Goal: Transaction & Acquisition: Book appointment/travel/reservation

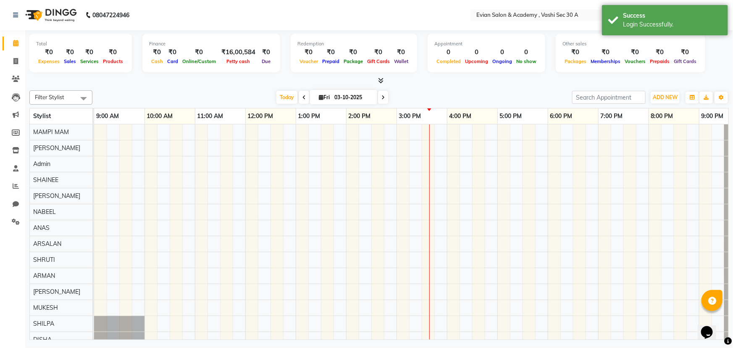
click at [385, 99] on span at bounding box center [383, 97] width 10 height 13
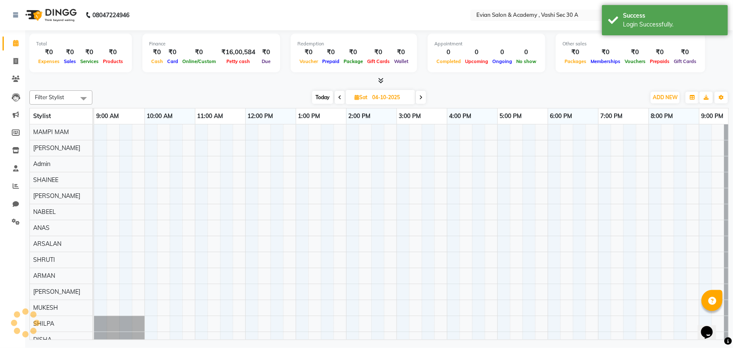
scroll to position [0, 21]
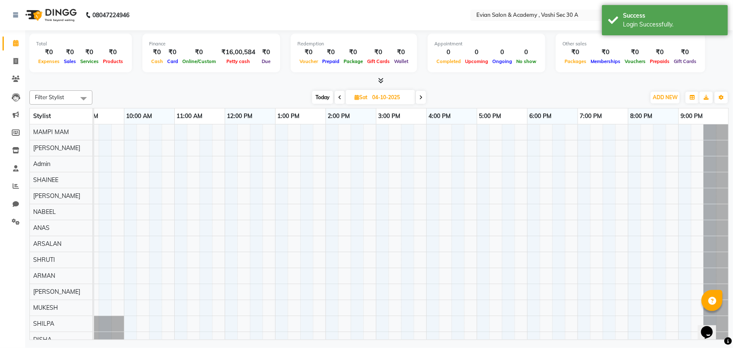
click at [420, 96] on icon at bounding box center [420, 97] width 3 height 5
click at [421, 96] on icon at bounding box center [421, 97] width 3 height 5
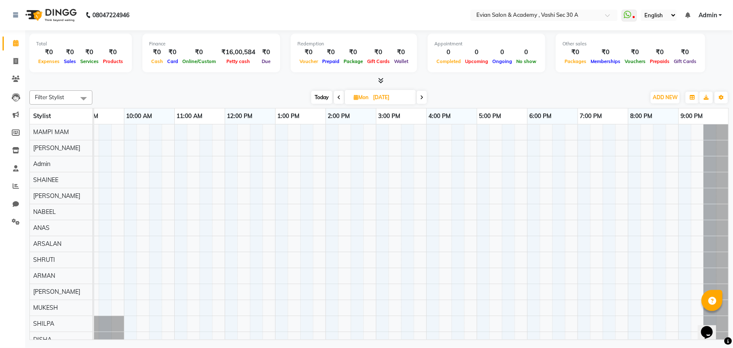
click at [421, 96] on icon at bounding box center [421, 97] width 3 height 5
click at [421, 96] on icon at bounding box center [420, 97] width 3 height 5
click at [421, 96] on span at bounding box center [422, 97] width 10 height 13
type input "[DATE]"
click at [237, 147] on div at bounding box center [401, 243] width 655 height 239
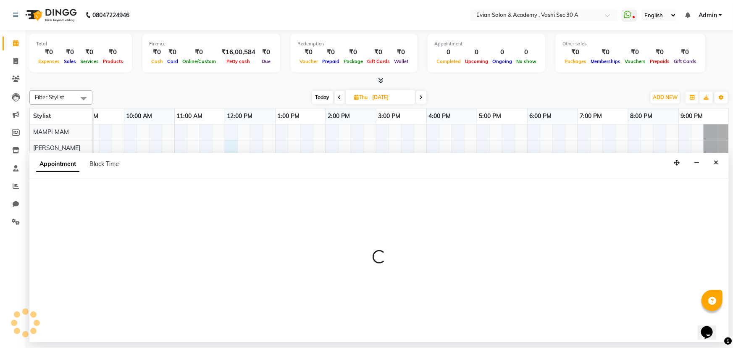
select select "31327"
select select "720"
select select "tentative"
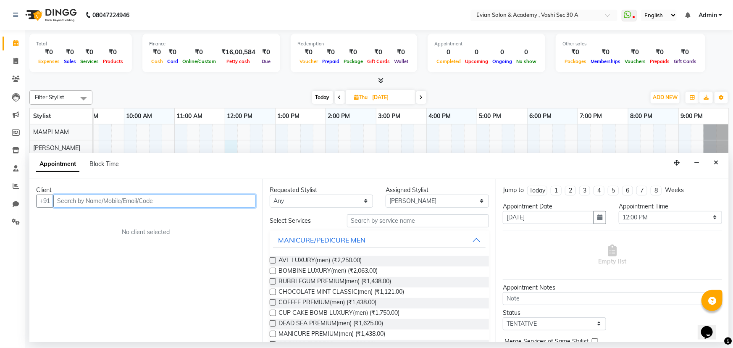
click at [160, 203] on input "text" at bounding box center [154, 201] width 203 height 13
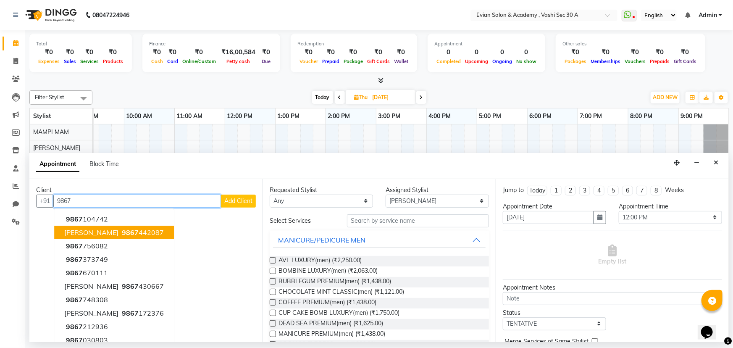
click at [97, 234] on span "[PERSON_NAME]" at bounding box center [91, 232] width 54 height 8
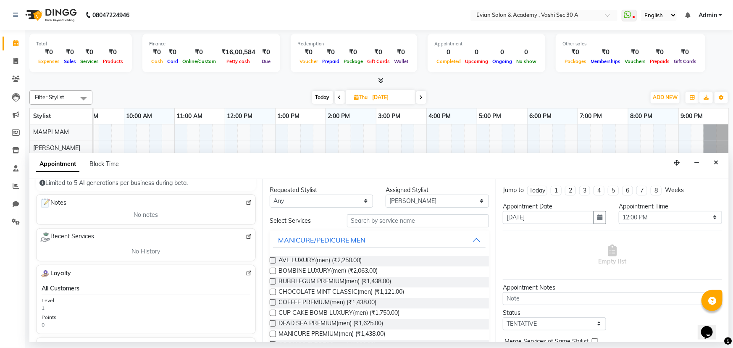
scroll to position [0, 0]
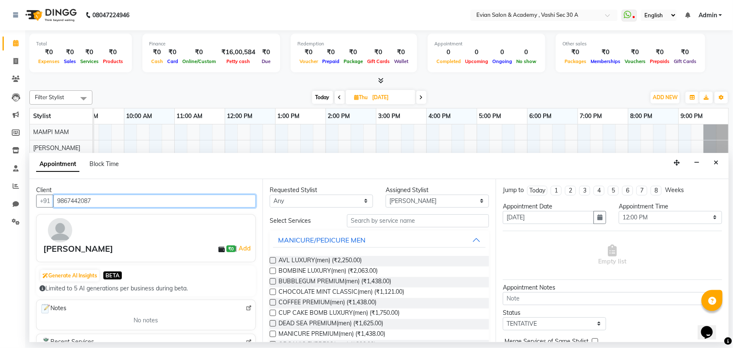
type input "9867442087"
click at [329, 207] on div "Requested Stylist Any [PERSON_NAME] SIR Admin [PERSON_NAME] [PERSON_NAME] DISHA…" at bounding box center [379, 260] width 233 height 163
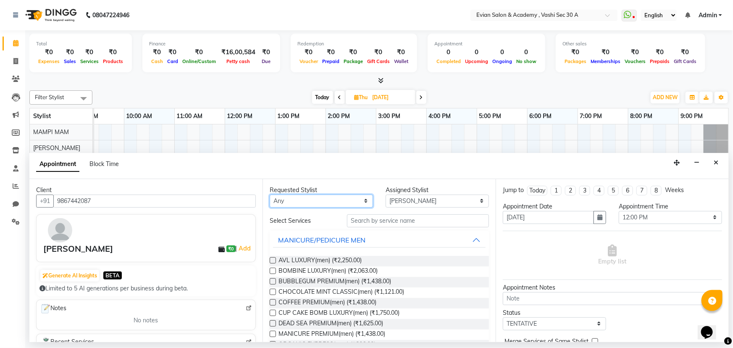
click at [329, 201] on select "Any [PERSON_NAME] SIR [PERSON_NAME] [PERSON_NAME] DISHA MAMPI MAM MUKESH NABEEL…" at bounding box center [321, 201] width 103 height 13
select select "39659"
click at [270, 195] on select "Any [PERSON_NAME] SIR [PERSON_NAME] [PERSON_NAME] DISHA MAMPI MAM MUKESH NABEEL…" at bounding box center [321, 201] width 103 height 13
select select "39659"
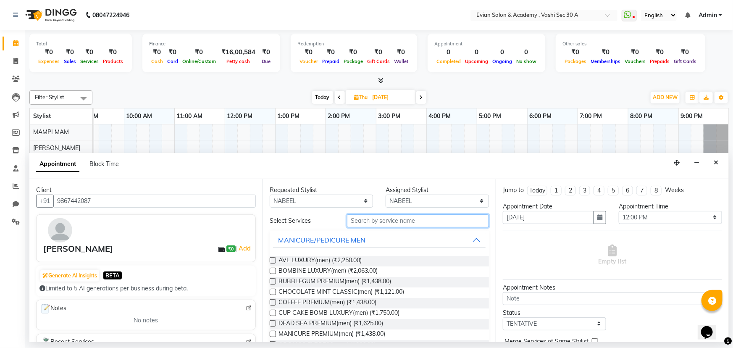
click at [397, 221] on input "text" at bounding box center [418, 220] width 142 height 13
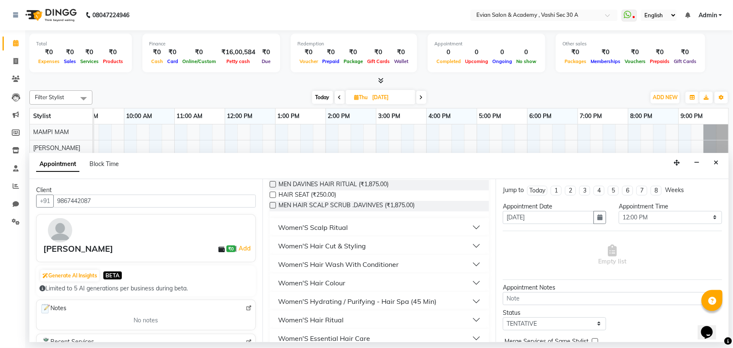
scroll to position [153, 0]
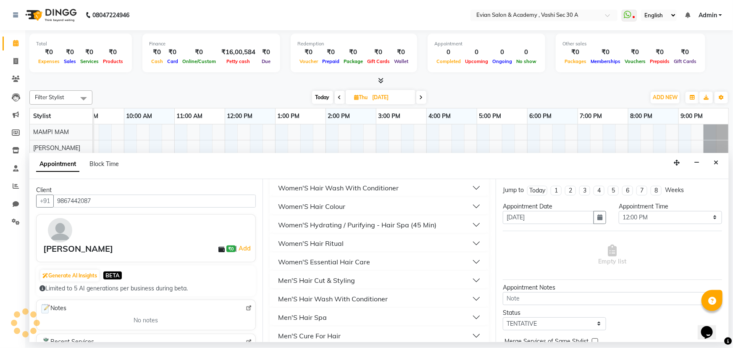
type input "hair"
click at [475, 278] on button "Men'S Hair Cut & Styling" at bounding box center [379, 280] width 213 height 15
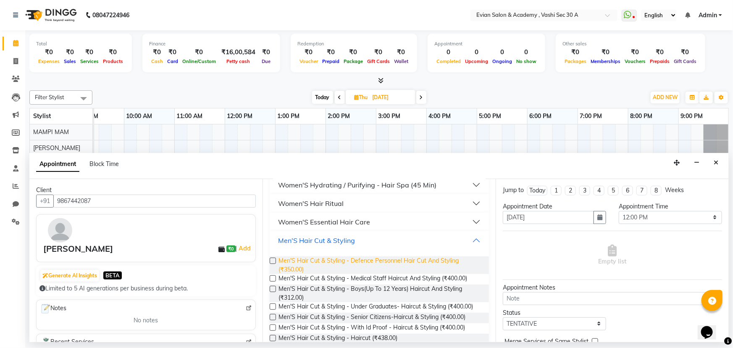
scroll to position [229, 0]
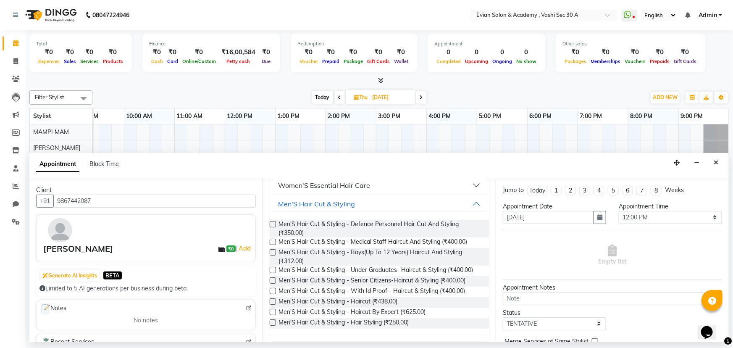
click at [274, 223] on label at bounding box center [273, 224] width 6 height 6
click at [274, 223] on input "checkbox" at bounding box center [272, 224] width 5 height 5
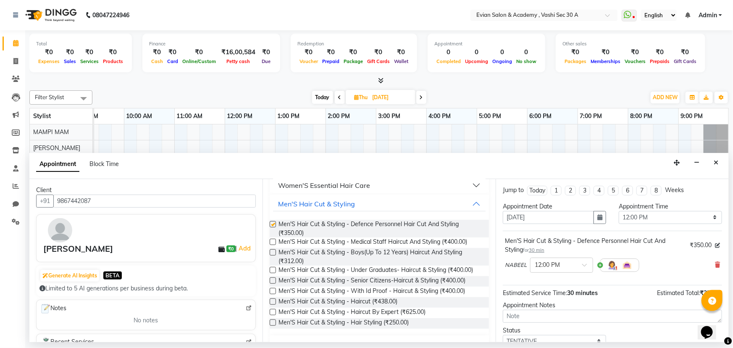
checkbox input "false"
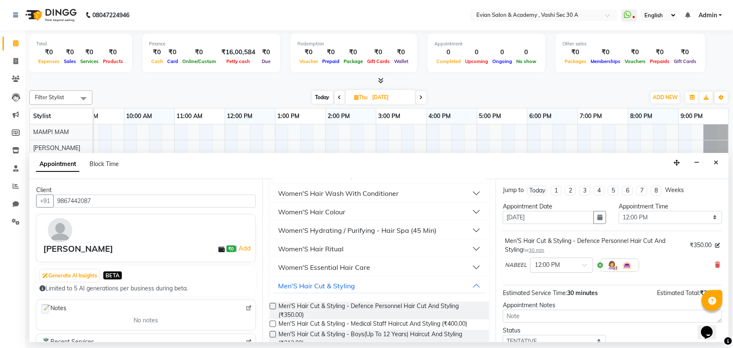
scroll to position [33, 0]
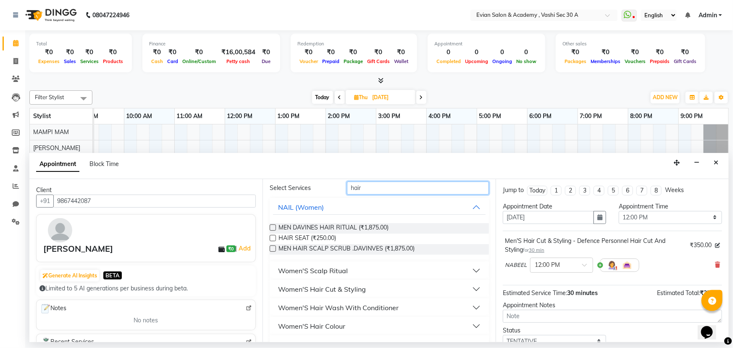
click at [379, 188] on input "hair" at bounding box center [418, 188] width 142 height 13
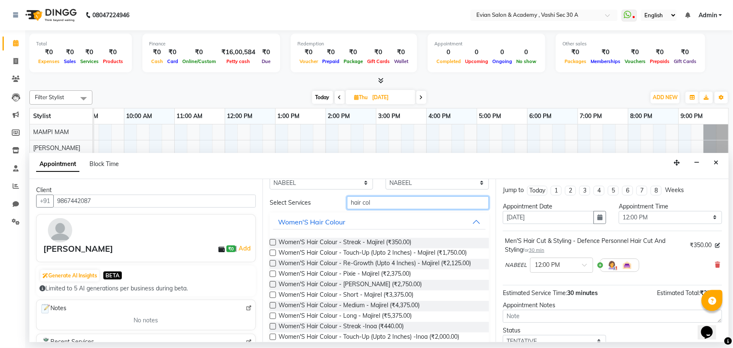
scroll to position [0, 0]
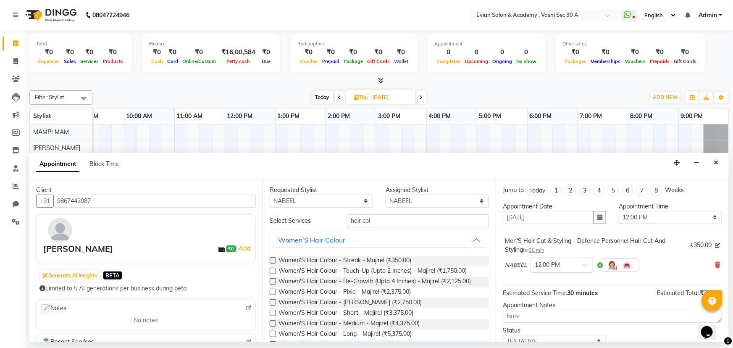
click at [401, 210] on div "Requested Stylist Any [PERSON_NAME] SIR Admin [PERSON_NAME] [PERSON_NAME] DISHA…" at bounding box center [379, 260] width 233 height 163
click at [404, 223] on input "hair col" at bounding box center [418, 220] width 142 height 13
type input "h"
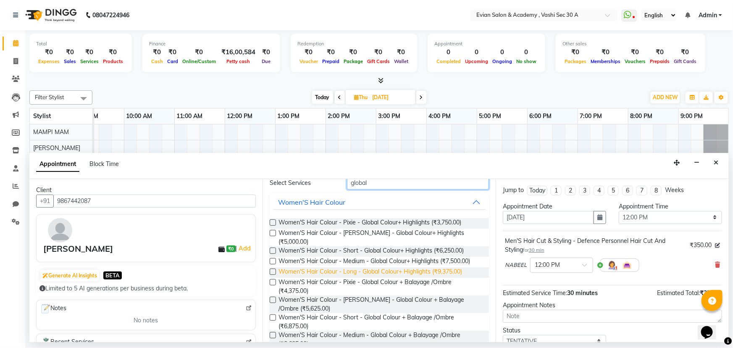
scroll to position [86, 0]
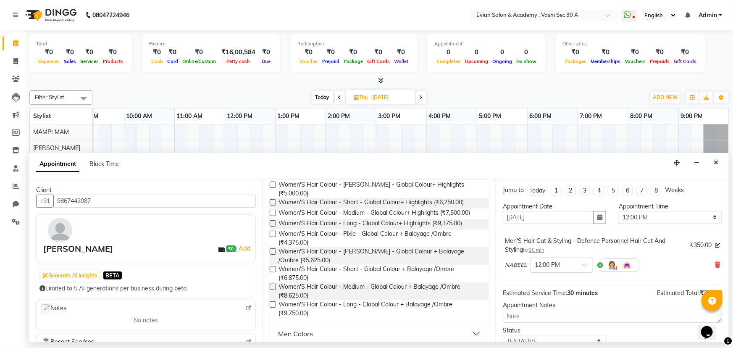
type input "global"
click at [343, 326] on button "Men Colors" at bounding box center [379, 333] width 213 height 15
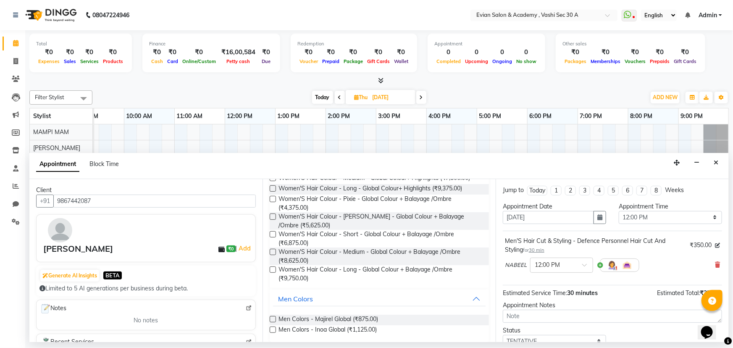
click at [273, 326] on label at bounding box center [273, 329] width 6 height 6
click at [273, 328] on input "checkbox" at bounding box center [272, 330] width 5 height 5
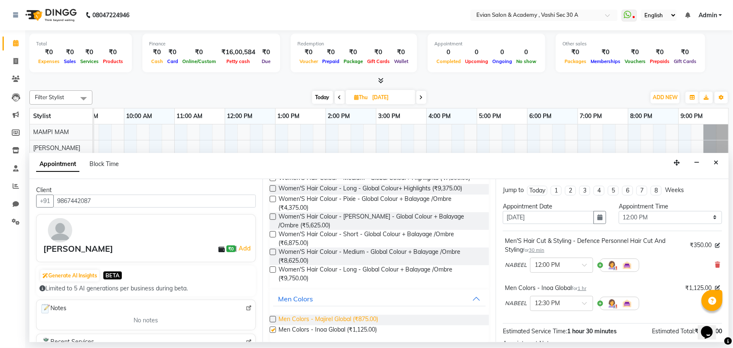
checkbox input "false"
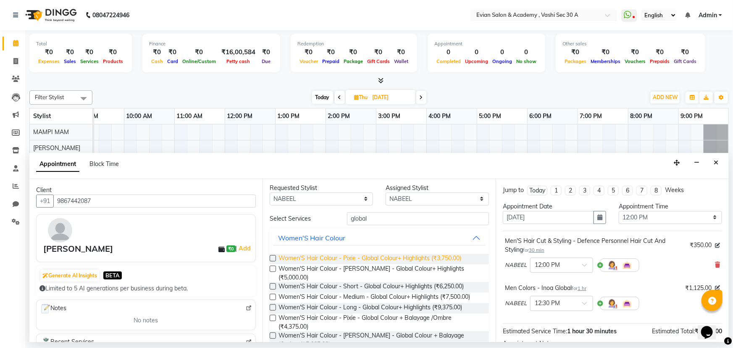
scroll to position [0, 0]
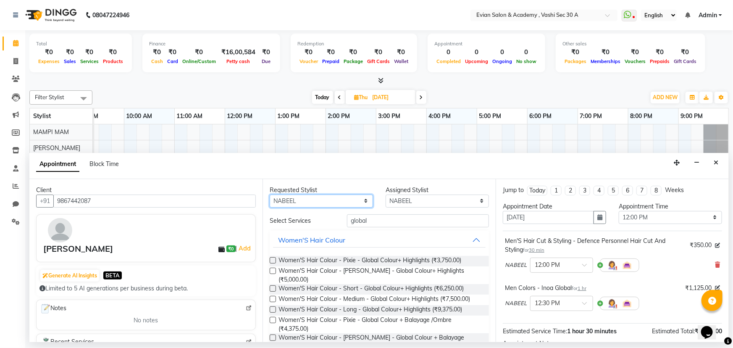
click at [339, 202] on select "Any [PERSON_NAME] SIR [PERSON_NAME] [PERSON_NAME] DISHA MAMPI MAM MUKESH NABEEL…" at bounding box center [321, 201] width 103 height 13
click at [401, 237] on button "Women'S Hair Colour" at bounding box center [379, 239] width 213 height 15
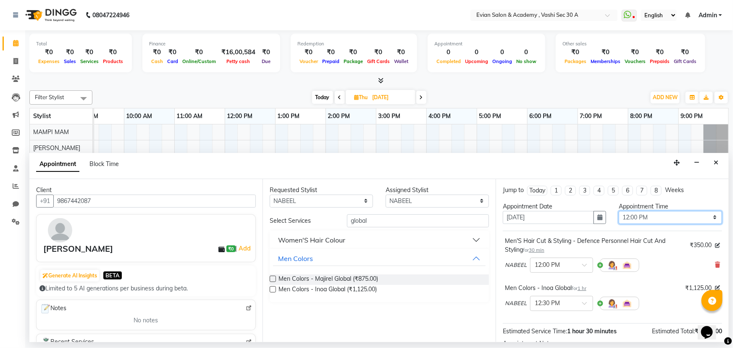
click at [711, 219] on select "Select 10:00 AM 10:15 AM 10:30 AM 10:45 AM 11:00 AM 11:15 AM 11:30 AM 11:45 AM …" at bounding box center [670, 217] width 103 height 13
select select "750"
click at [619, 211] on select "Select 10:00 AM 10:15 AM 10:30 AM 10:45 AM 11:00 AM 11:15 AM 11:30 AM 11:45 AM …" at bounding box center [670, 217] width 103 height 13
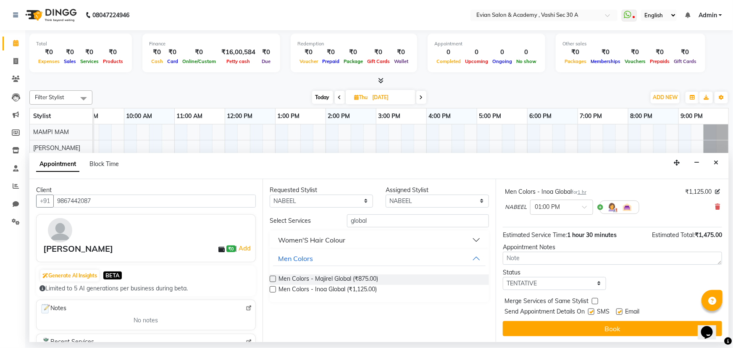
scroll to position [97, 0]
click at [584, 282] on select "Select TENTATIVE CONFIRM UPCOMING" at bounding box center [554, 282] width 103 height 13
select select "confirm booking"
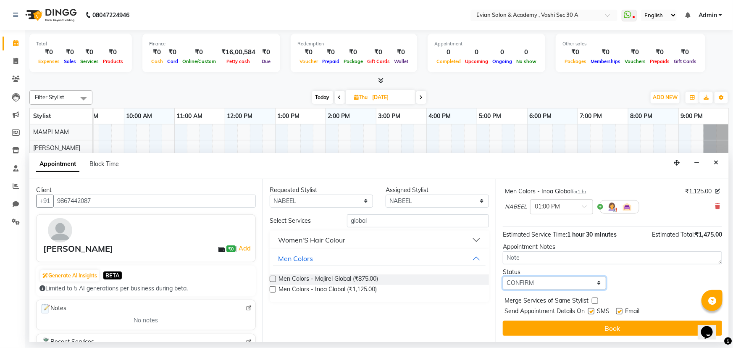
click at [503, 276] on select "Select TENTATIVE CONFIRM UPCOMING" at bounding box center [554, 282] width 103 height 13
click at [619, 326] on button "Book" at bounding box center [612, 328] width 219 height 15
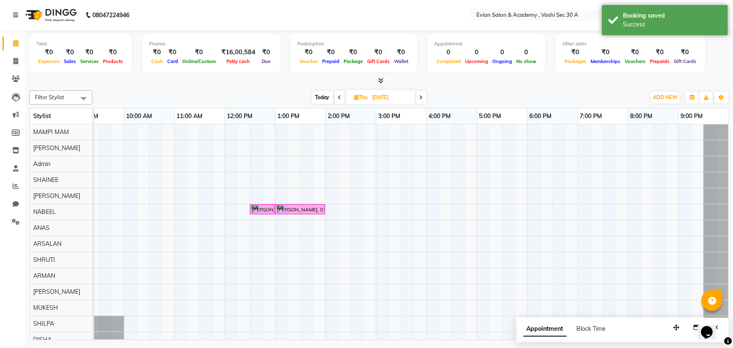
click at [421, 212] on div "[PERSON_NAME], 12:30 PM-01:00 PM, Men'S Hair Cut & Styling - Defence Personnel …" at bounding box center [401, 243] width 655 height 239
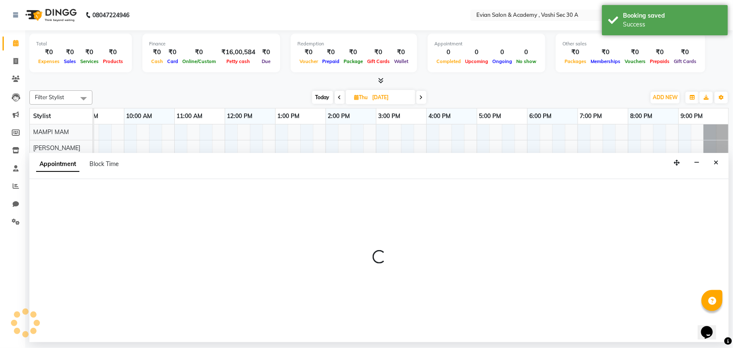
select select "39659"
select select "tentative"
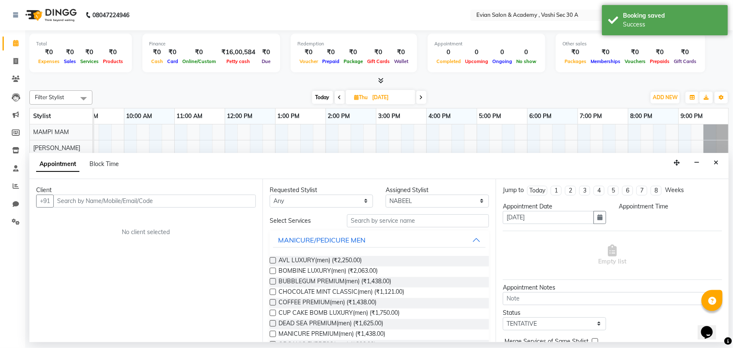
select select "945"
